Goal: Task Accomplishment & Management: Complete application form

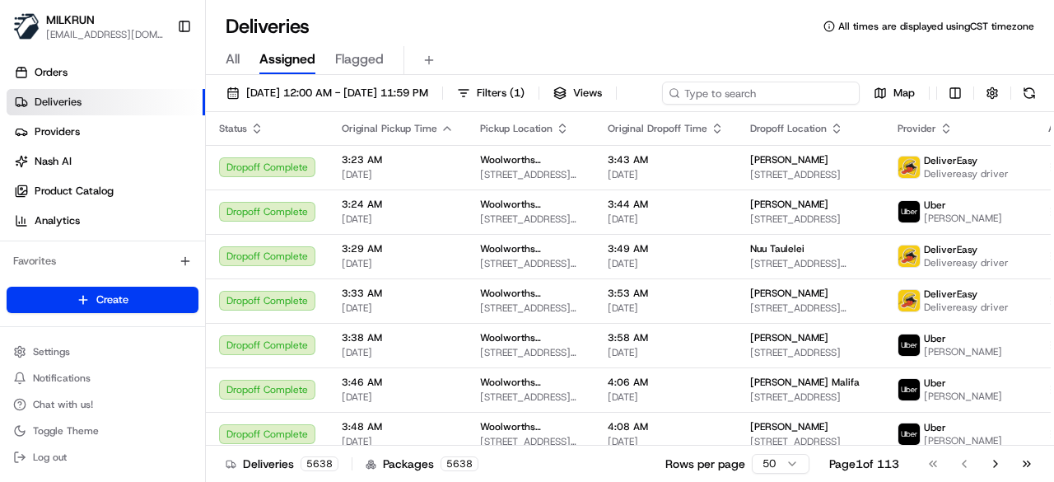
click at [791, 103] on div "[DATE] 12:00 AM - [DATE] 11:59 PM Filters ( 1 ) Views Map" at bounding box center [630, 97] width 848 height 30
paste input "04aa8cb7-7390-4af5-aa3a-434b9fb94858"
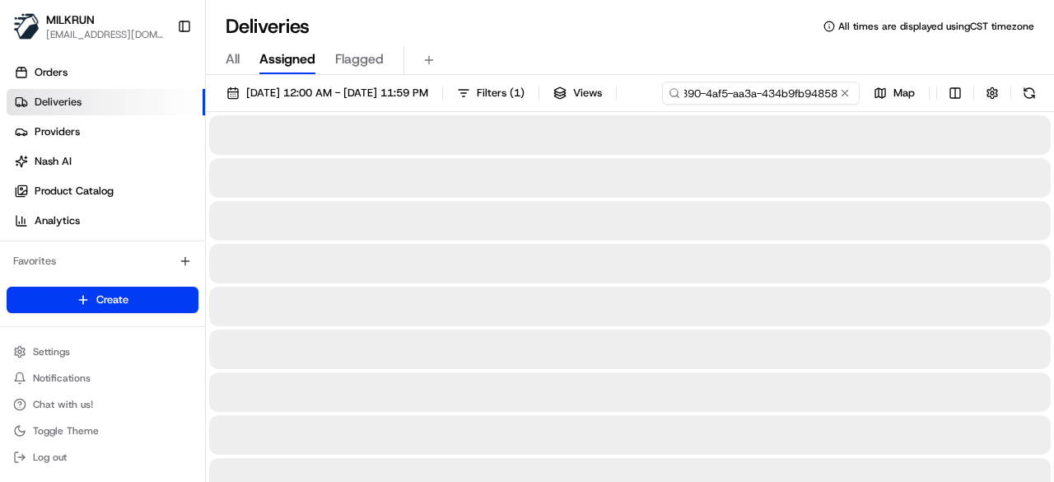
type input "04aa8cb7-7390-4af5-aa3a-434b9fb94858"
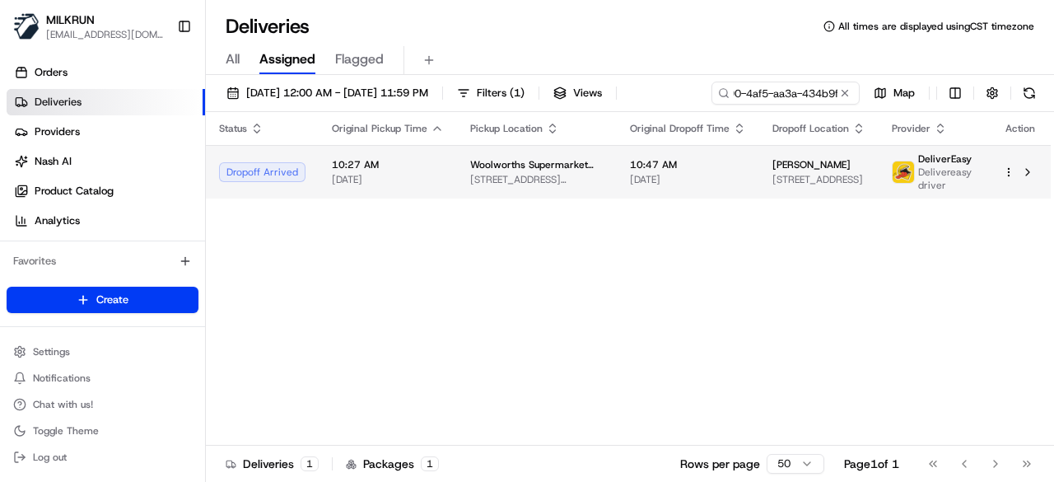
click at [685, 195] on td "10:47 AM 23/08/2025" at bounding box center [688, 172] width 142 height 54
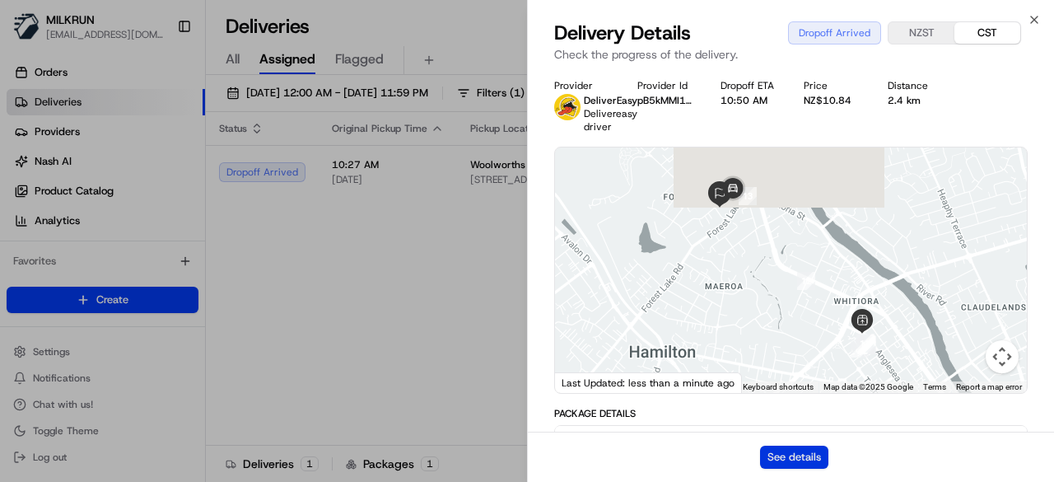
click at [798, 455] on button "See details" at bounding box center [794, 457] width 68 height 23
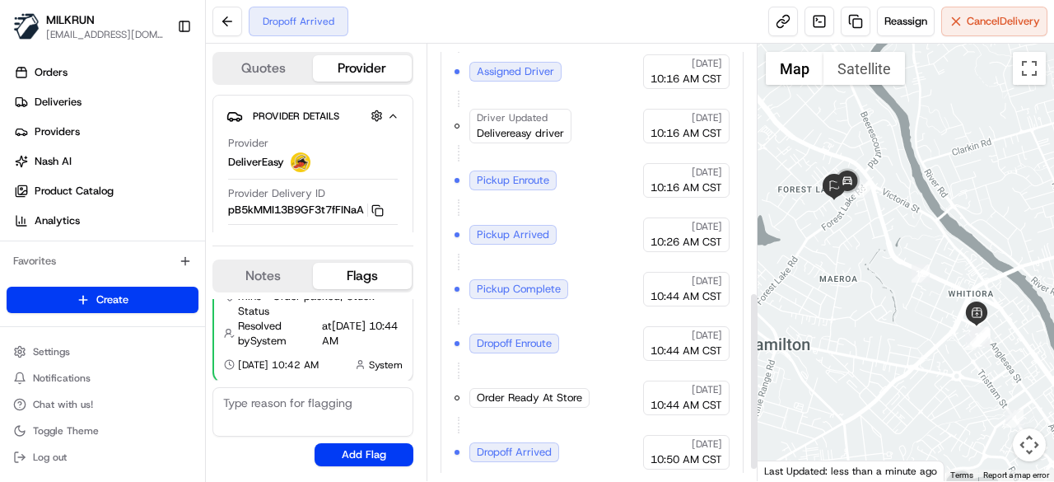
scroll to position [632, 0]
click at [856, 23] on link at bounding box center [856, 22] width 30 height 30
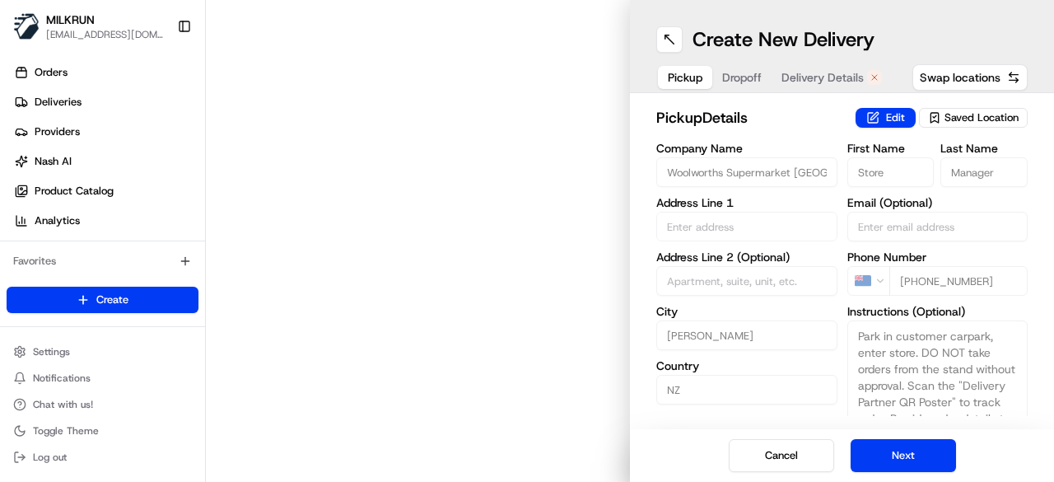
type input "Liverpool St & Anglesea St"
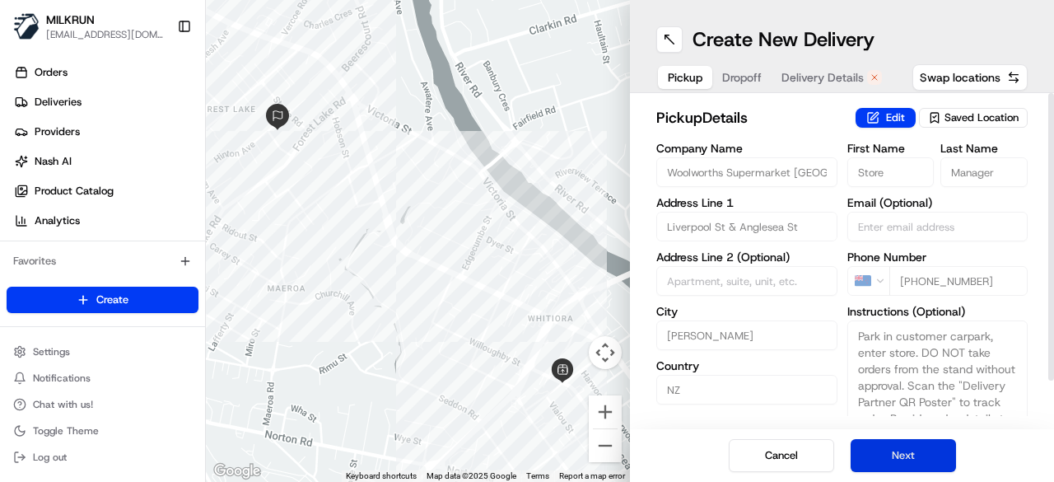
click at [896, 450] on button "Next" at bounding box center [903, 455] width 105 height 33
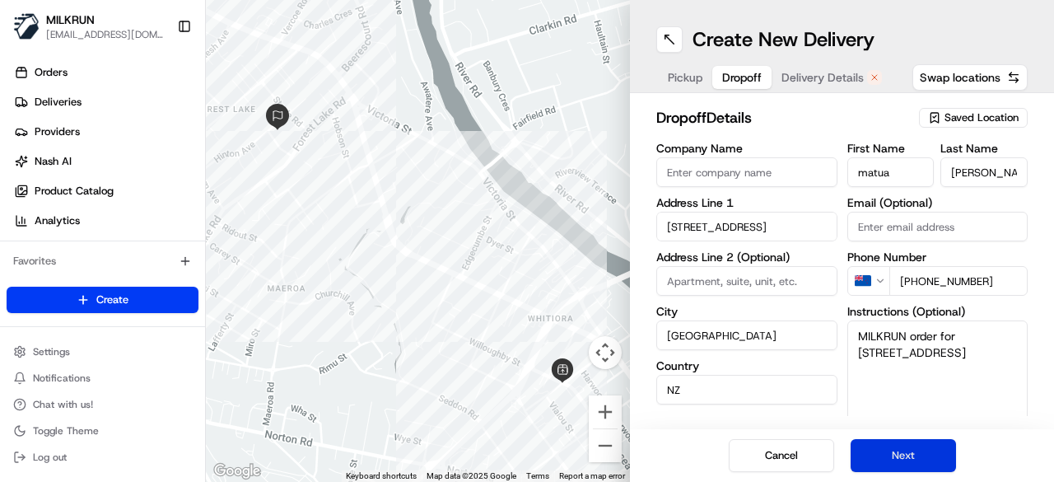
click at [896, 450] on button "Next" at bounding box center [903, 455] width 105 height 33
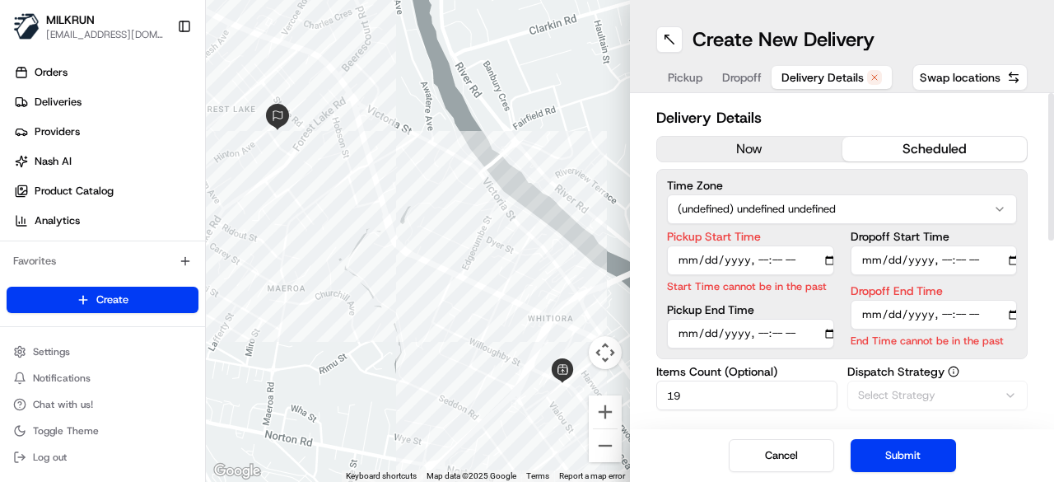
click at [789, 147] on button "now" at bounding box center [749, 149] width 185 height 25
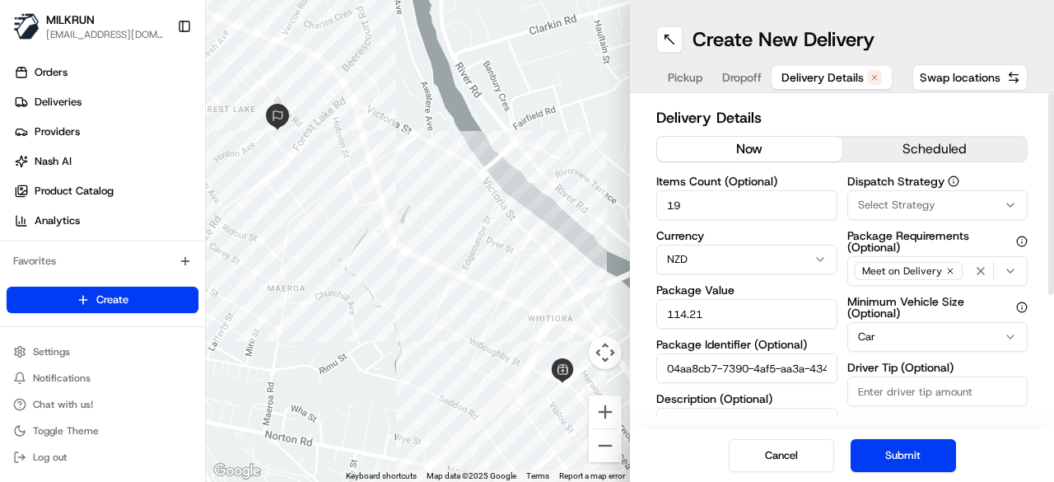
click at [903, 454] on button "Submit" at bounding box center [903, 455] width 105 height 33
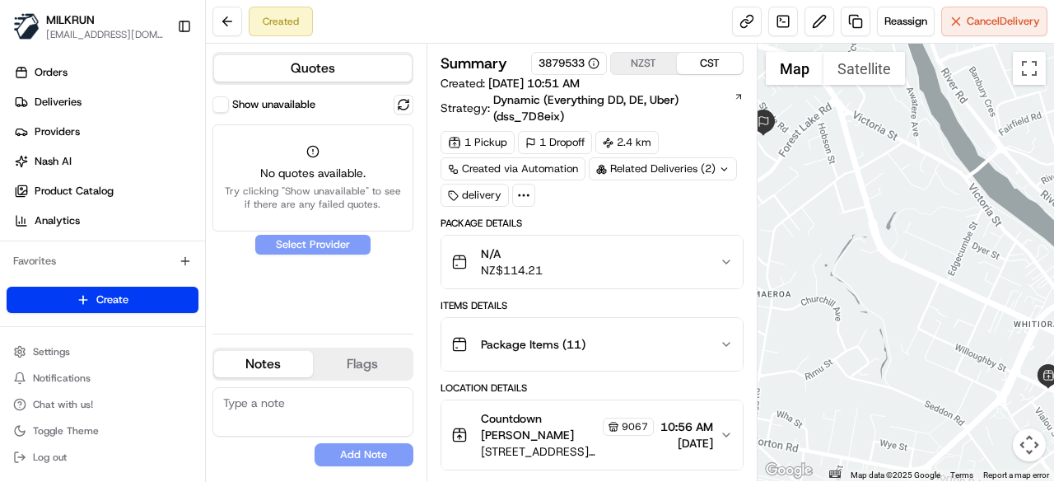
click at [230, 103] on div "Show unavailable" at bounding box center [263, 104] width 103 height 16
click at [222, 110] on button "Show unavailable" at bounding box center [220, 104] width 16 height 16
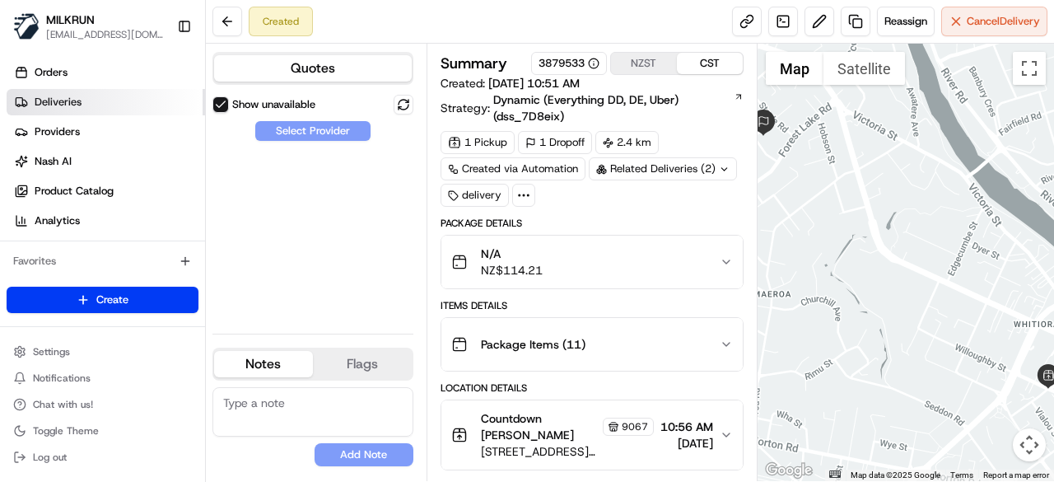
click at [143, 103] on link "Deliveries" at bounding box center [106, 102] width 198 height 26
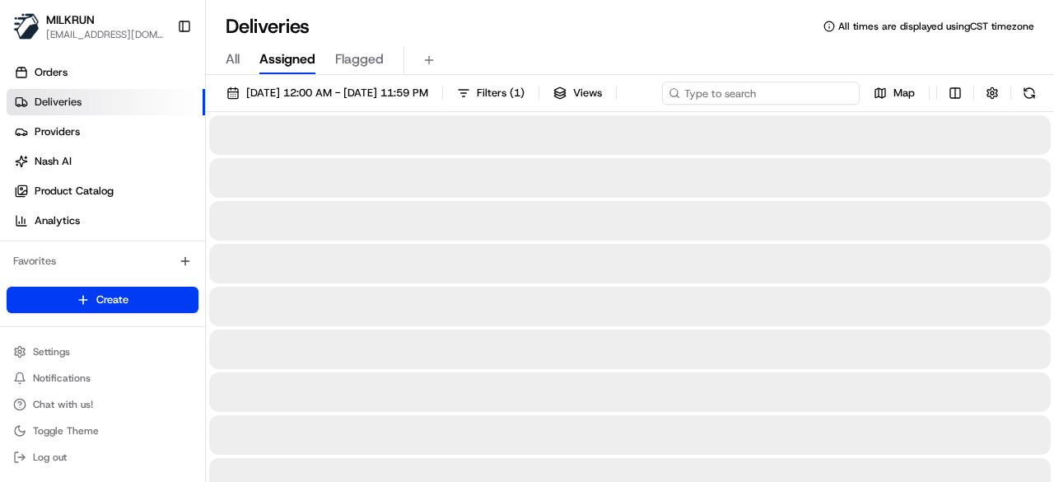
click at [804, 96] on div "23/08/2025 12:00 AM - 23/08/2025 11:59 PM Filters ( 1 ) Views Map" at bounding box center [630, 97] width 848 height 30
paste input "04aa8cb7-7390-4af5-aa3a-434b9fb94858"
type input "04aa8cb7-7390-4af5-aa3a-434b9fb94858"
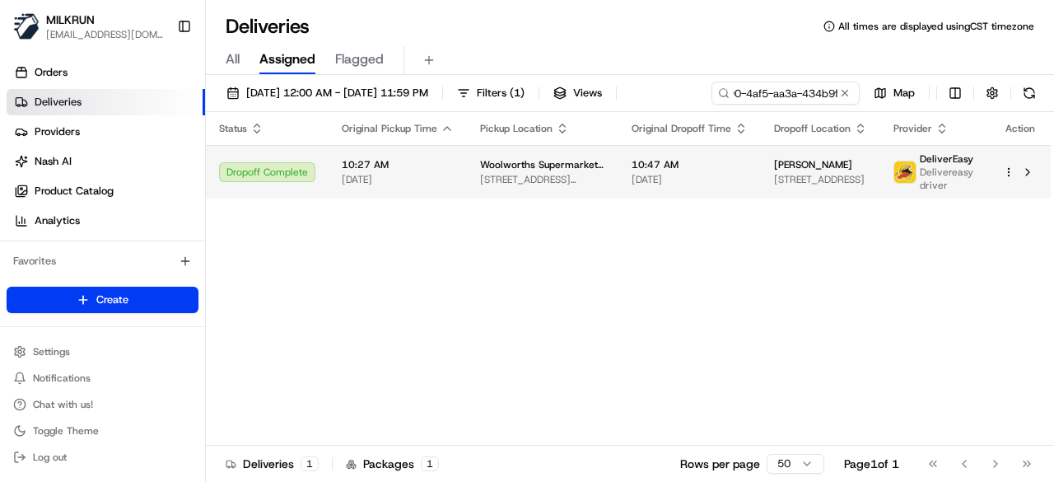
click at [717, 171] on span "10:47 AM" at bounding box center [690, 164] width 116 height 13
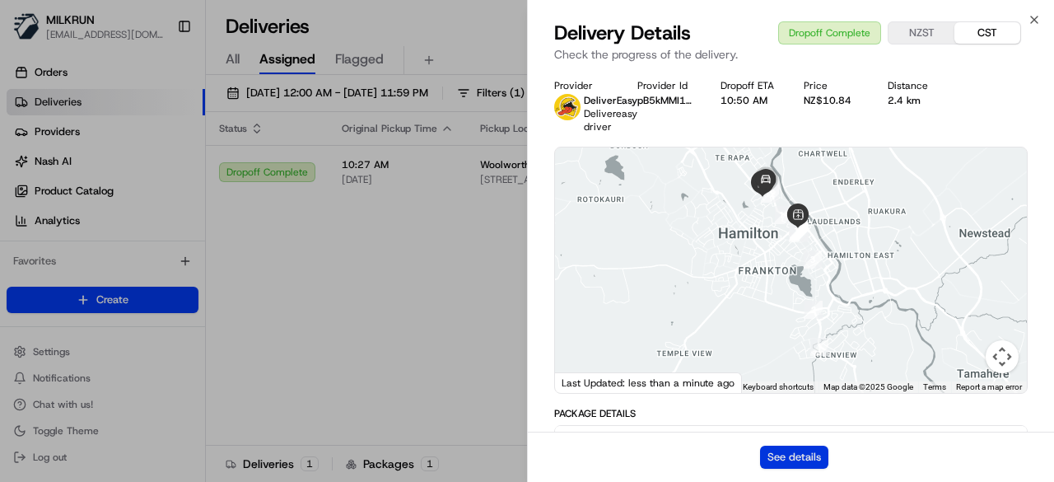
click at [801, 449] on button "See details" at bounding box center [794, 457] width 68 height 23
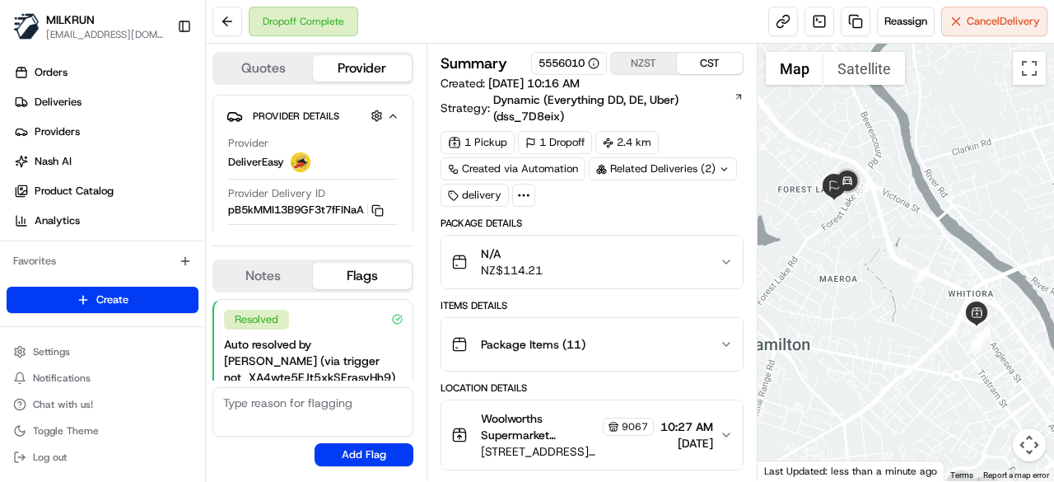
scroll to position [133, 0]
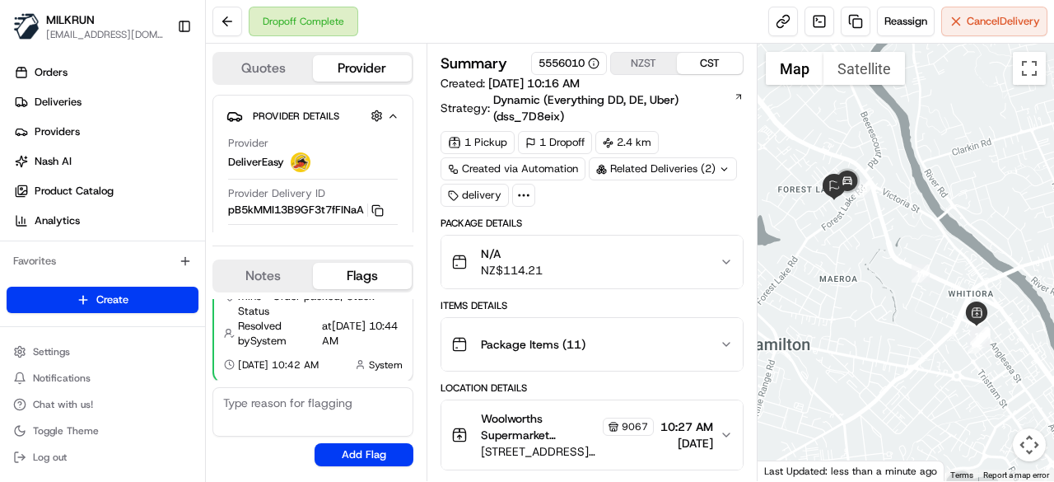
click at [723, 172] on icon at bounding box center [724, 169] width 11 height 11
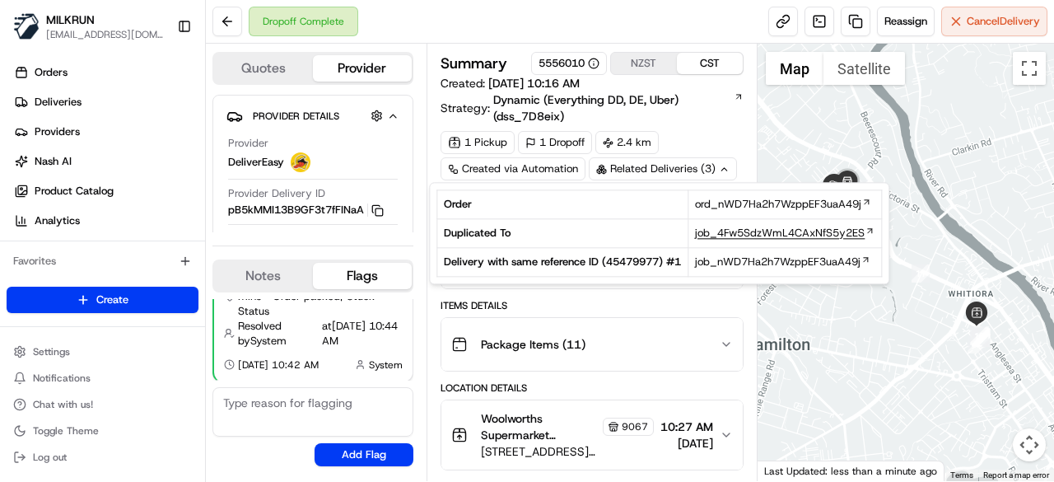
click at [725, 233] on span "job_4Fw5SdzWmL4CAxNfS5y2ES" at bounding box center [780, 233] width 170 height 15
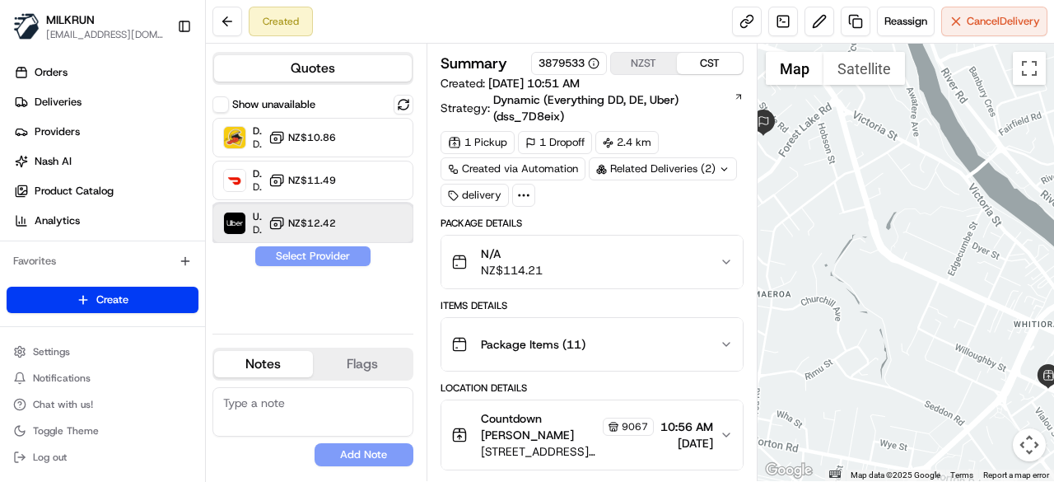
click at [351, 211] on div "Uber Dropoff ETA 25 minutes NZ$12.42" at bounding box center [312, 223] width 201 height 40
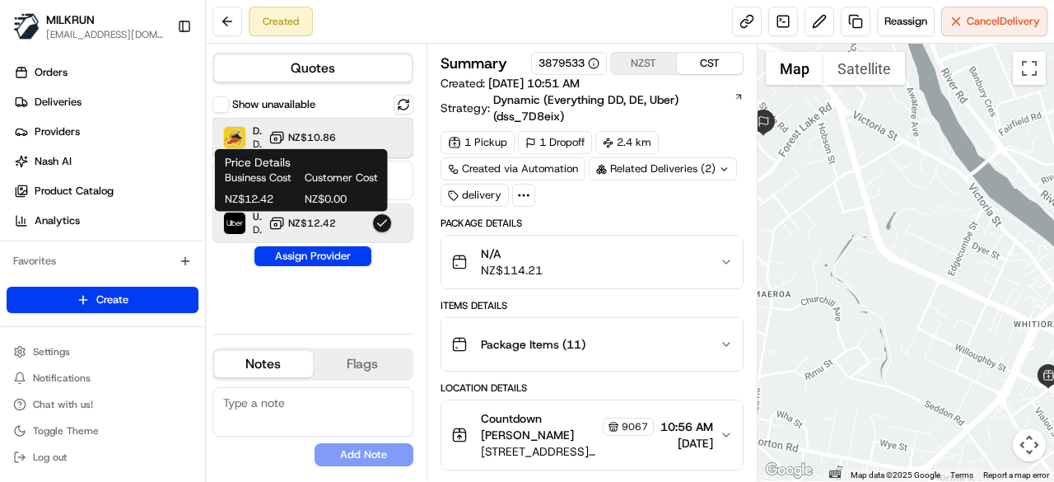
click at [384, 135] on div at bounding box center [382, 138] width 20 height 20
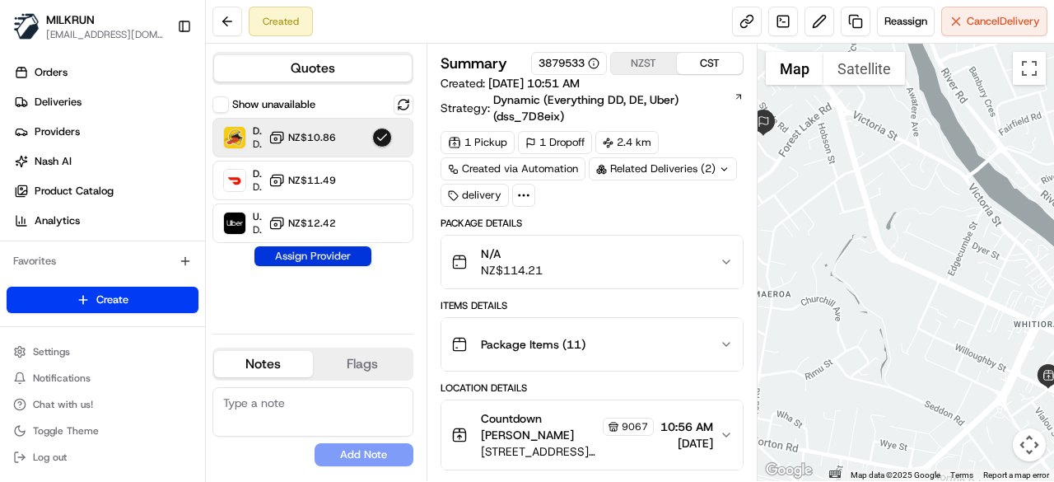
click at [324, 259] on button "Assign Provider" at bounding box center [312, 256] width 117 height 20
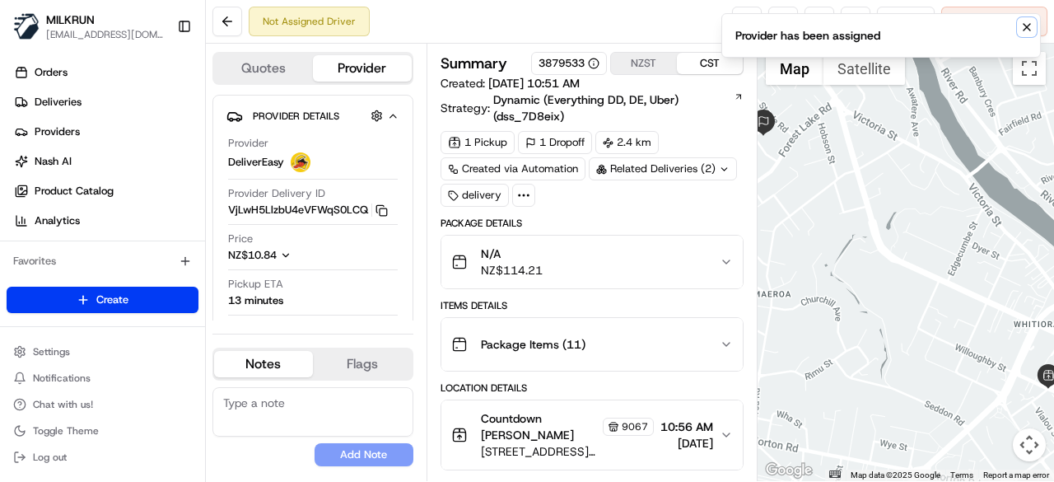
click at [1024, 28] on icon "Notifications (F8)" at bounding box center [1026, 27] width 13 height 13
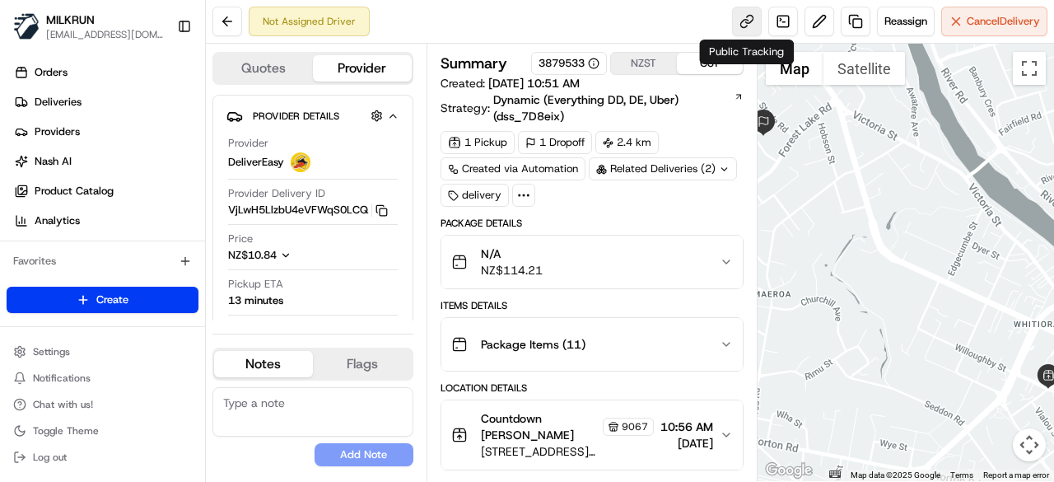
click at [748, 22] on link at bounding box center [747, 22] width 30 height 30
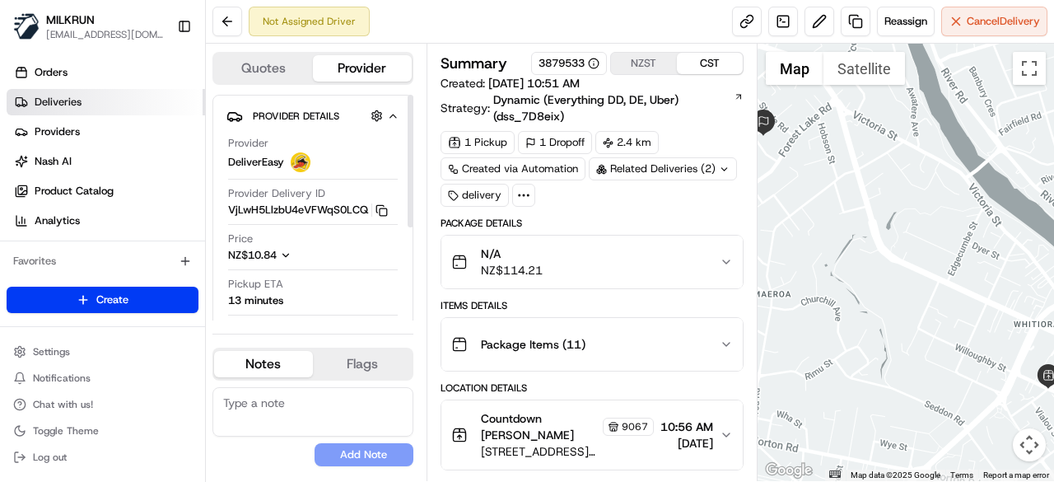
click at [109, 103] on link "Deliveries" at bounding box center [106, 102] width 198 height 26
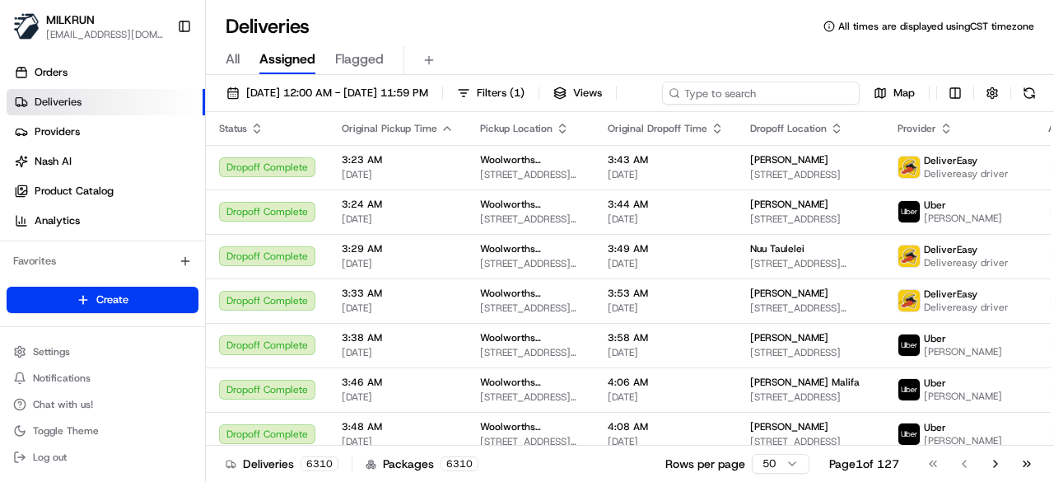
click at [762, 90] on div "23/08/2025 12:00 AM - 23/08/2025 11:59 PM Filters ( 1 ) Views Map" at bounding box center [630, 97] width 848 height 30
paste input "df5e2d13-5056-4e51-8fdf-bf993412dc5a"
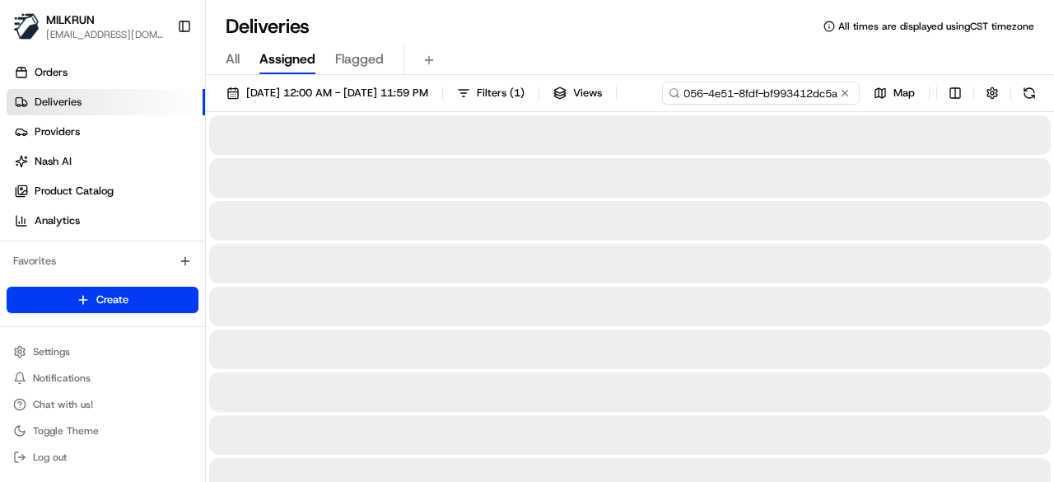
type input "df5e2d13-5056-4e51-8fdf-bf993412dc5a"
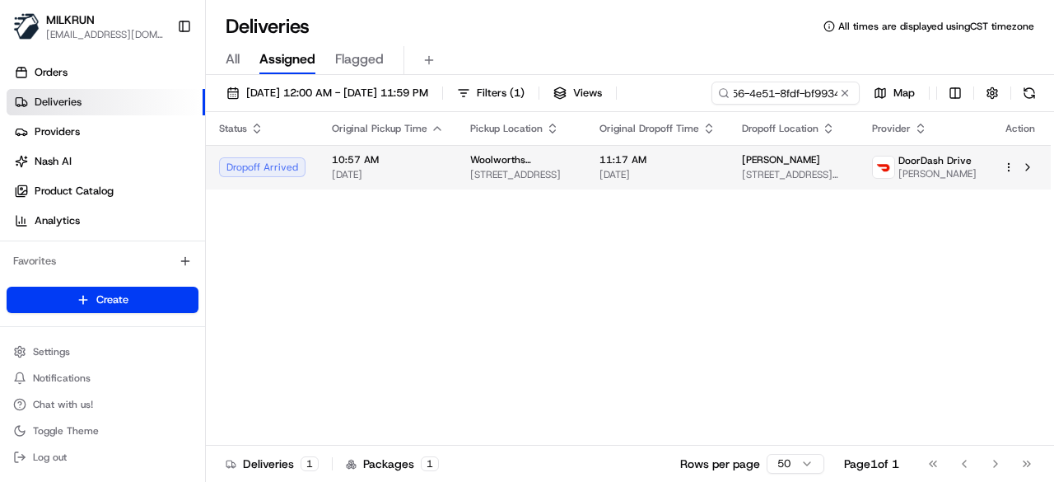
click at [608, 197] on div "Status Original Pickup Time Pickup Location Original Dropoff Time Dropoff Locat…" at bounding box center [628, 279] width 845 height 334
click at [695, 168] on span "[DATE]" at bounding box center [658, 174] width 116 height 13
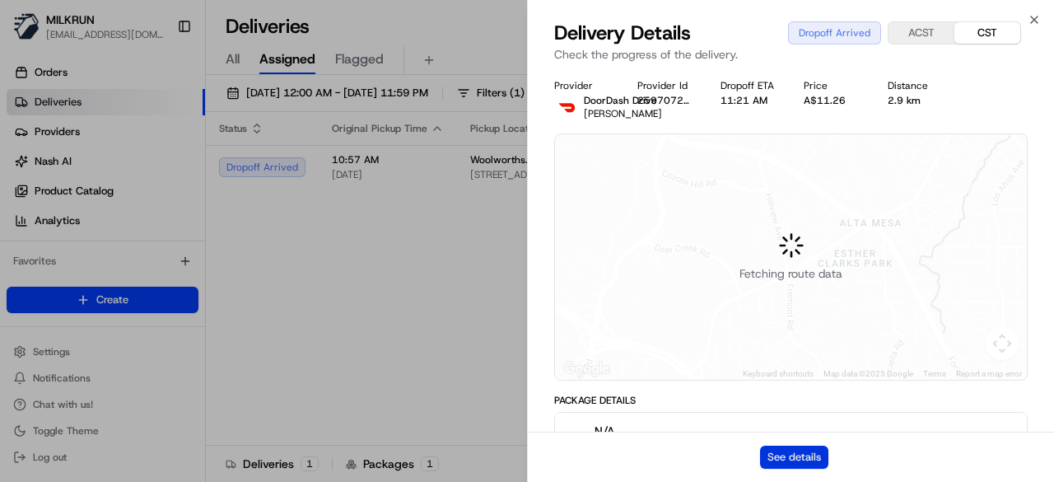
click at [778, 450] on button "See details" at bounding box center [794, 457] width 68 height 23
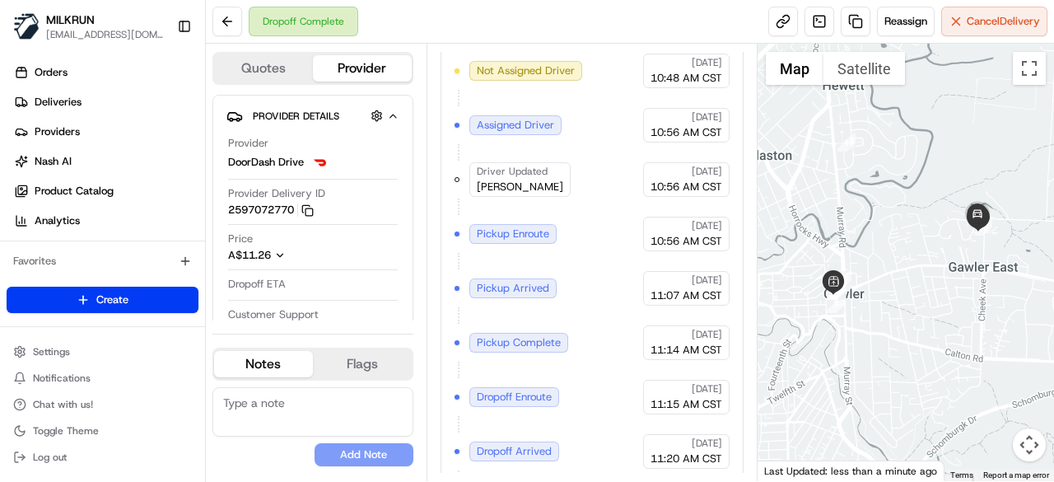
scroll to position [616, 0]
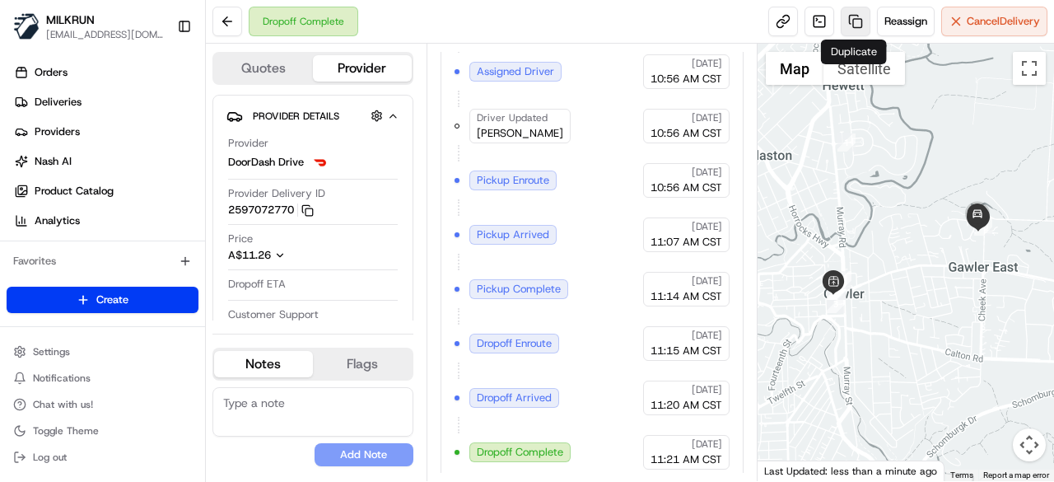
click at [861, 24] on link at bounding box center [856, 22] width 30 height 30
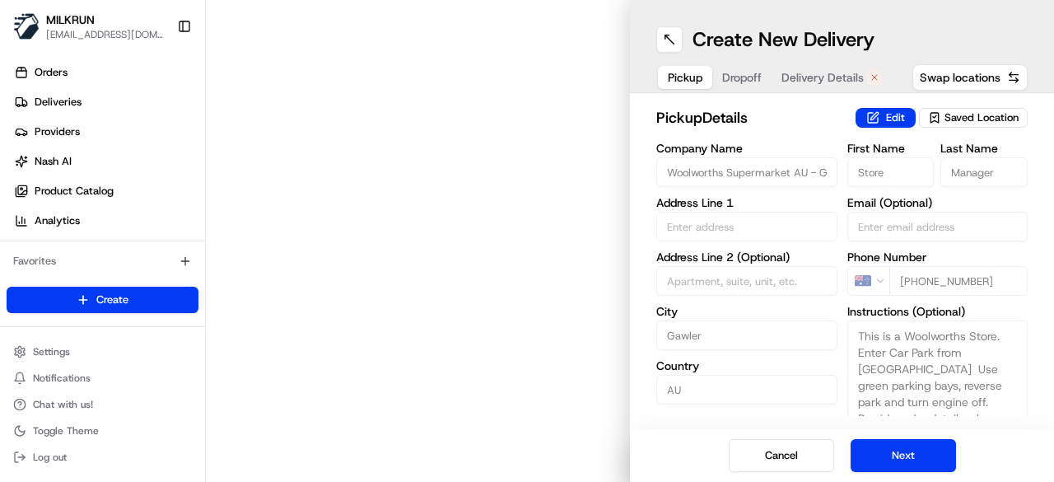
type input "[STREET_ADDRESS]"
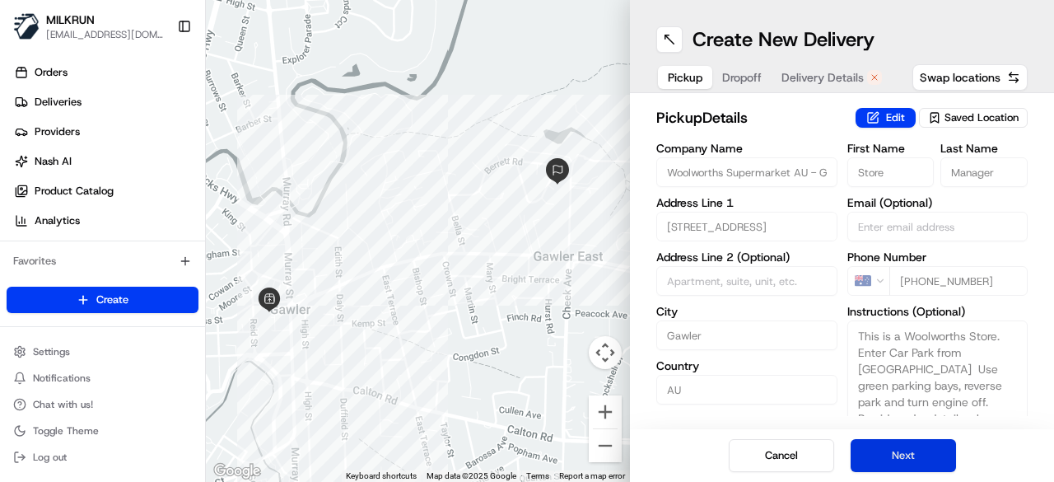
click at [906, 461] on button "Next" at bounding box center [903, 455] width 105 height 33
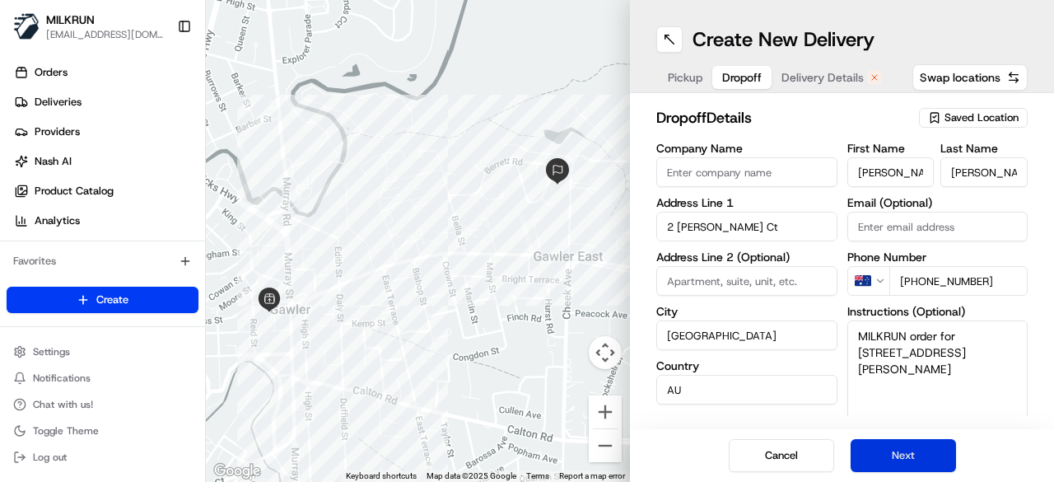
click at [906, 461] on button "Next" at bounding box center [903, 455] width 105 height 33
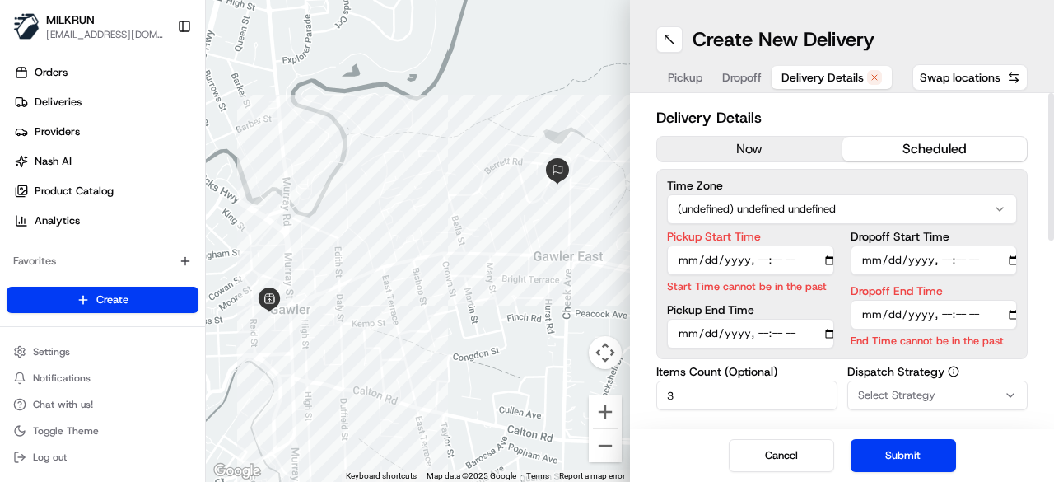
click at [831, 258] on input "Pickup Start Time" at bounding box center [750, 260] width 167 height 30
click at [647, 315] on div "Delivery Details now scheduled Time Zone (undefined) undefined undefined Pickup…" at bounding box center [842, 261] width 424 height 336
click at [828, 259] on input "Pickup Start Time" at bounding box center [750, 260] width 167 height 30
type input "[DATE]T11:30"
click at [642, 290] on div "Delivery Details now scheduled Time Zone (undefined) undefined undefined Pickup…" at bounding box center [842, 261] width 424 height 336
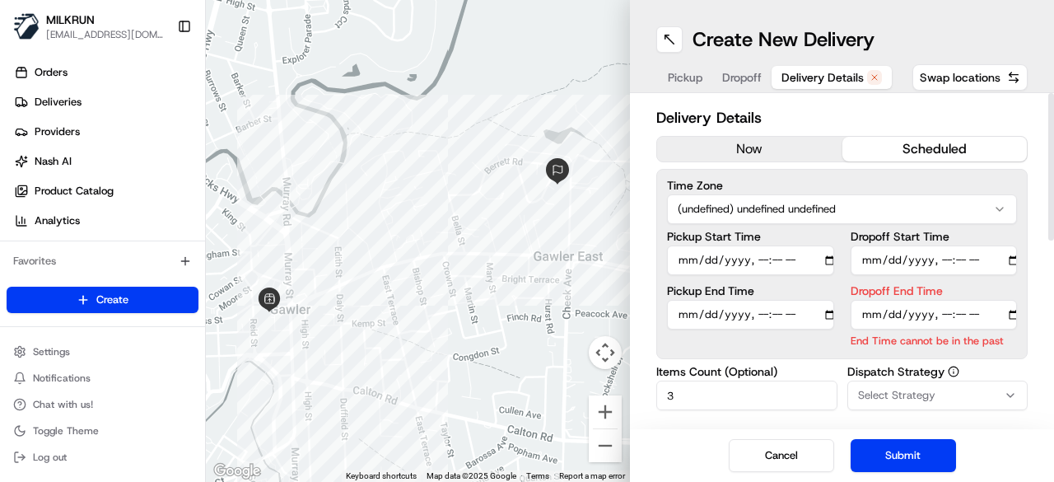
click at [1013, 314] on input "Dropoff End Time" at bounding box center [934, 315] width 167 height 30
click at [645, 334] on div "Delivery Details now scheduled Time Zone (undefined) undefined undefined Pickup…" at bounding box center [842, 261] width 424 height 336
click at [1013, 310] on input "Dropoff End Time" at bounding box center [934, 315] width 167 height 30
click at [633, 319] on div "Delivery Details now scheduled Time Zone (undefined) undefined undefined Pickup…" at bounding box center [842, 261] width 424 height 336
click at [767, 460] on button "Cancel" at bounding box center [781, 455] width 105 height 33
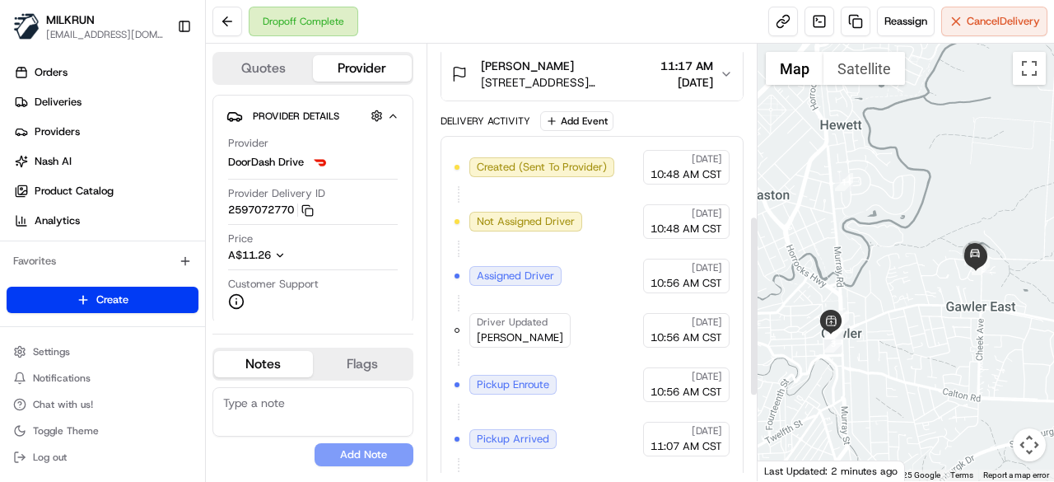
scroll to position [616, 0]
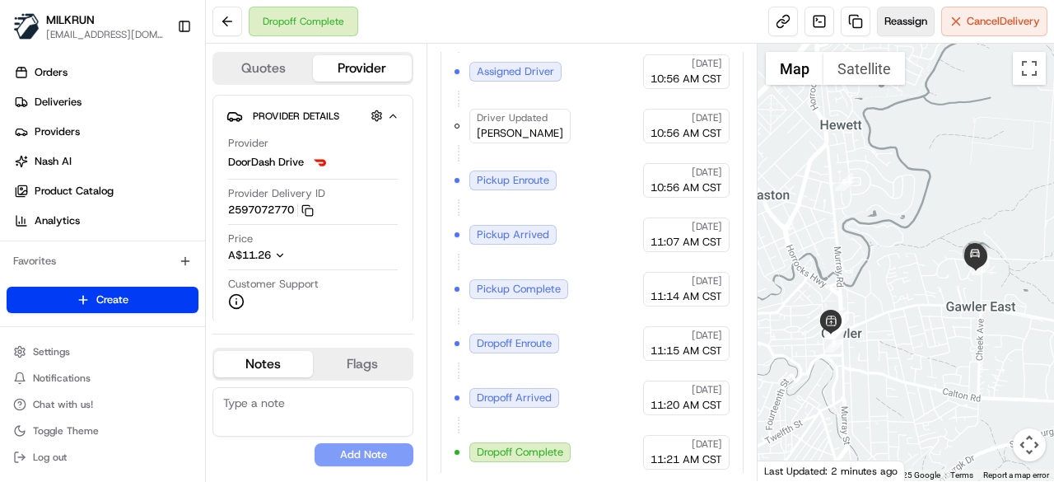
click at [911, 31] on button "Reassign" at bounding box center [906, 22] width 58 height 30
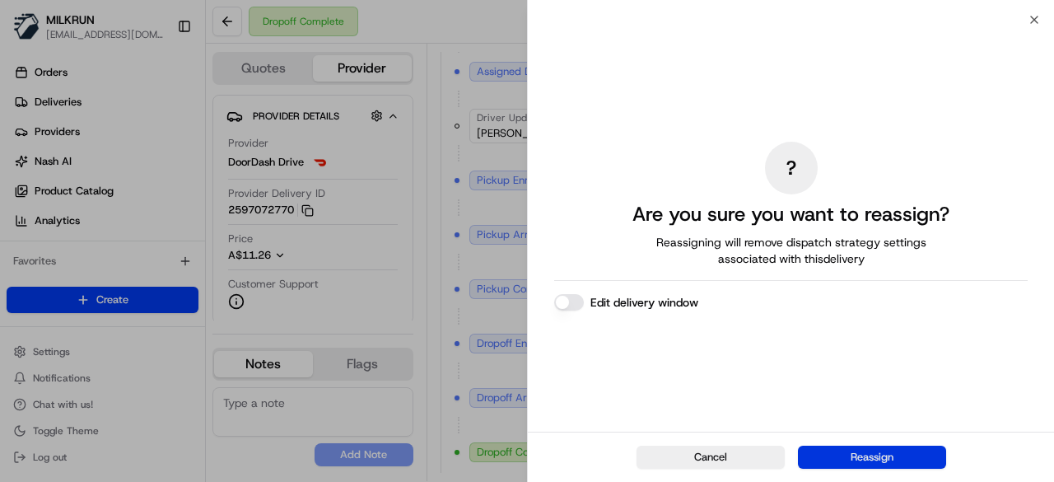
click at [875, 462] on button "Reassign" at bounding box center [872, 457] width 148 height 23
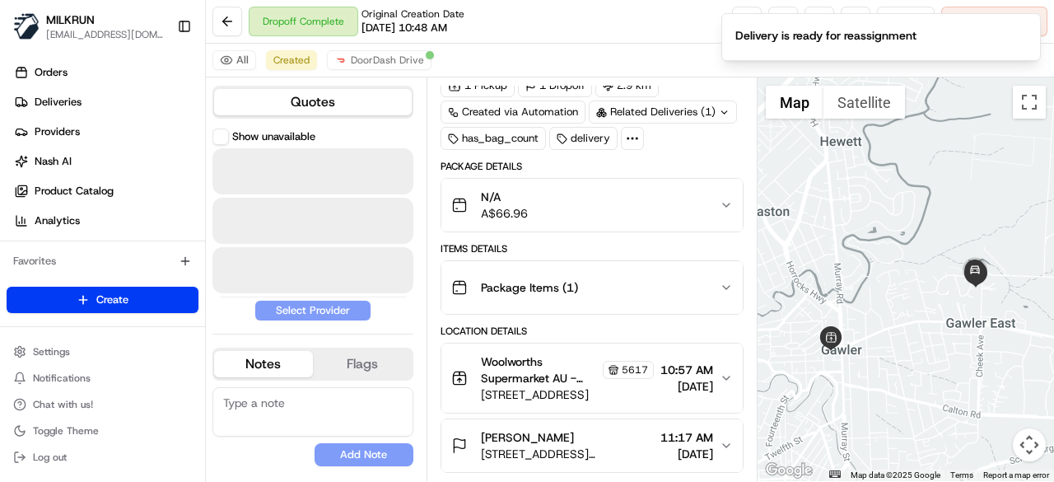
scroll to position [69, 0]
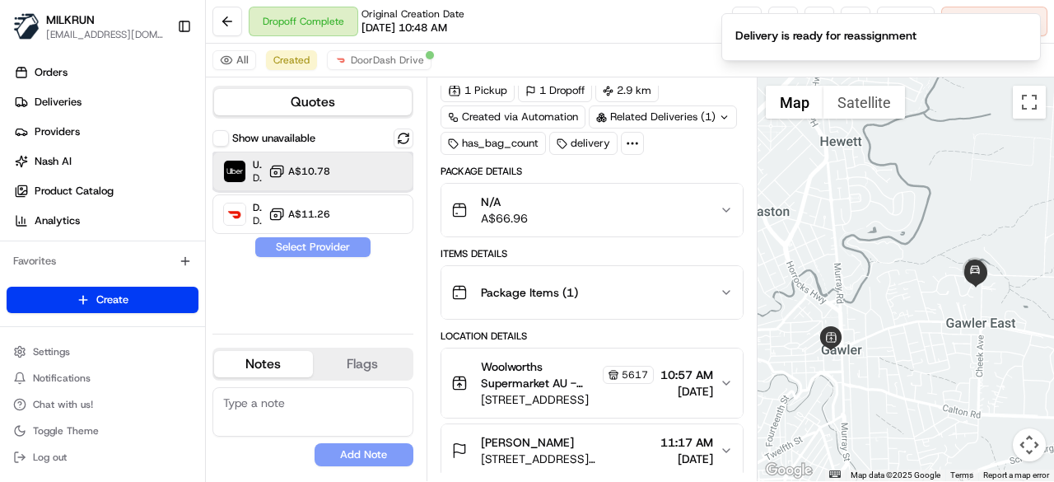
click at [370, 175] on div at bounding box center [376, 171] width 20 height 20
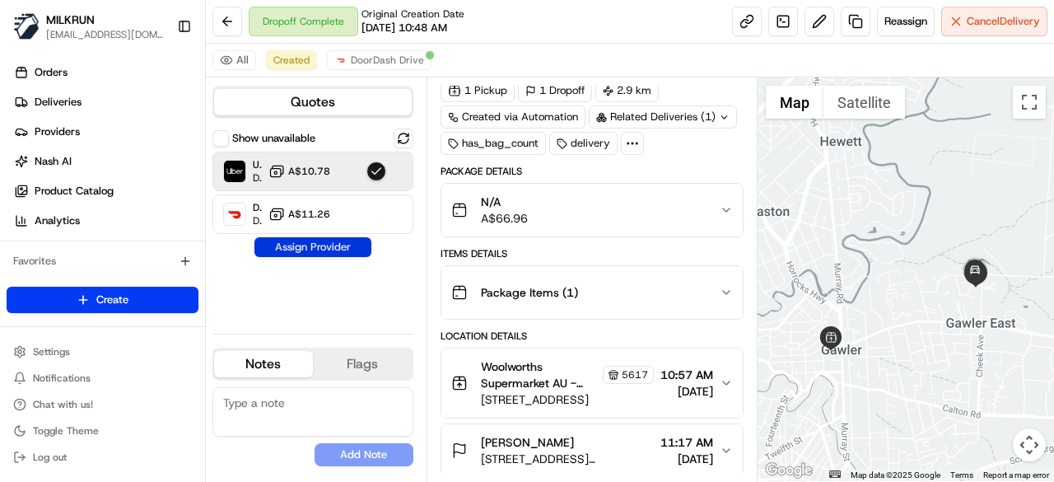
click at [349, 250] on button "Assign Provider" at bounding box center [312, 247] width 117 height 20
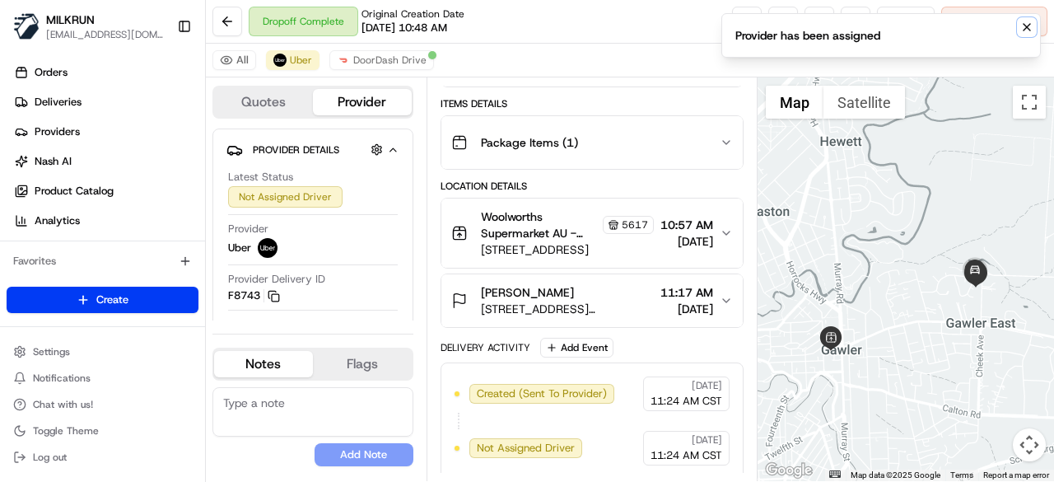
click at [1025, 29] on icon "Notifications (F8)" at bounding box center [1027, 27] width 7 height 7
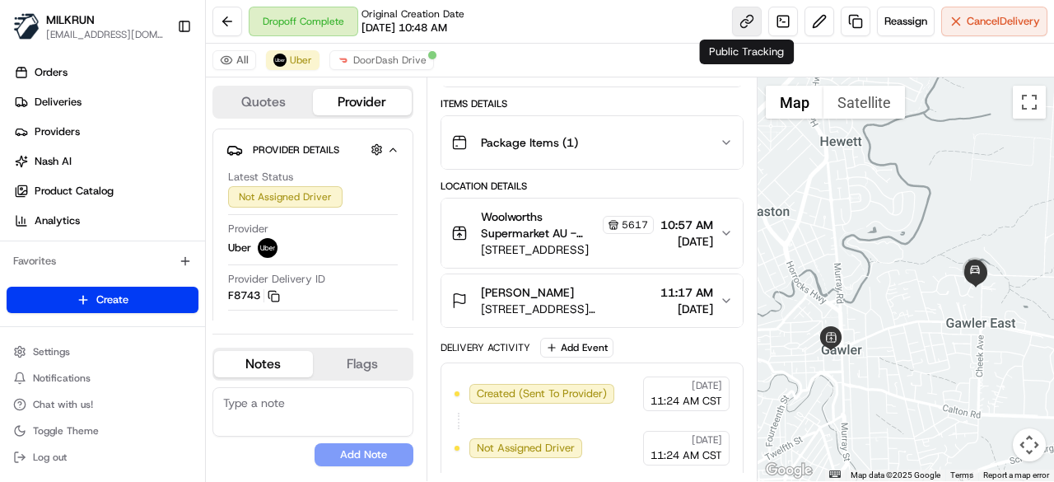
click at [747, 26] on link at bounding box center [747, 22] width 30 height 30
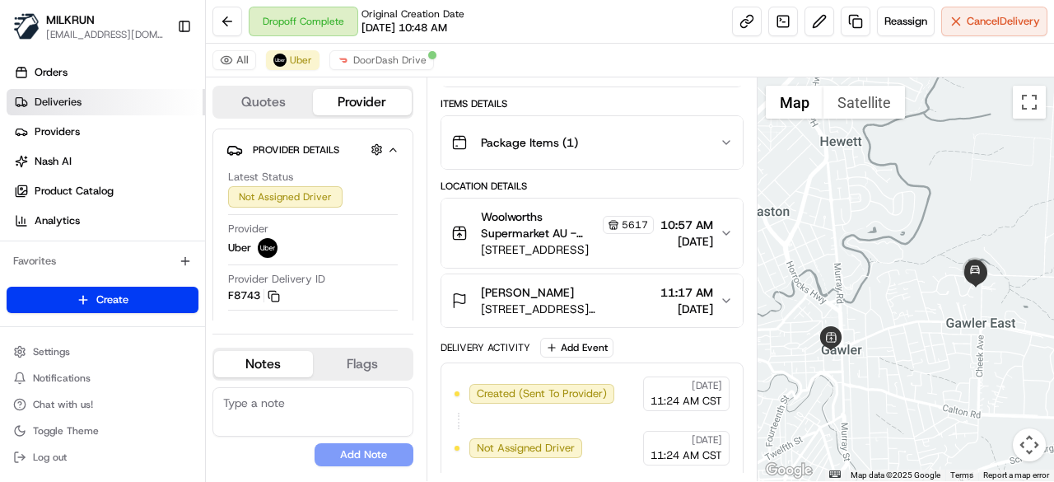
click at [72, 96] on span "Deliveries" at bounding box center [58, 102] width 47 height 15
